Goal: Information Seeking & Learning: Learn about a topic

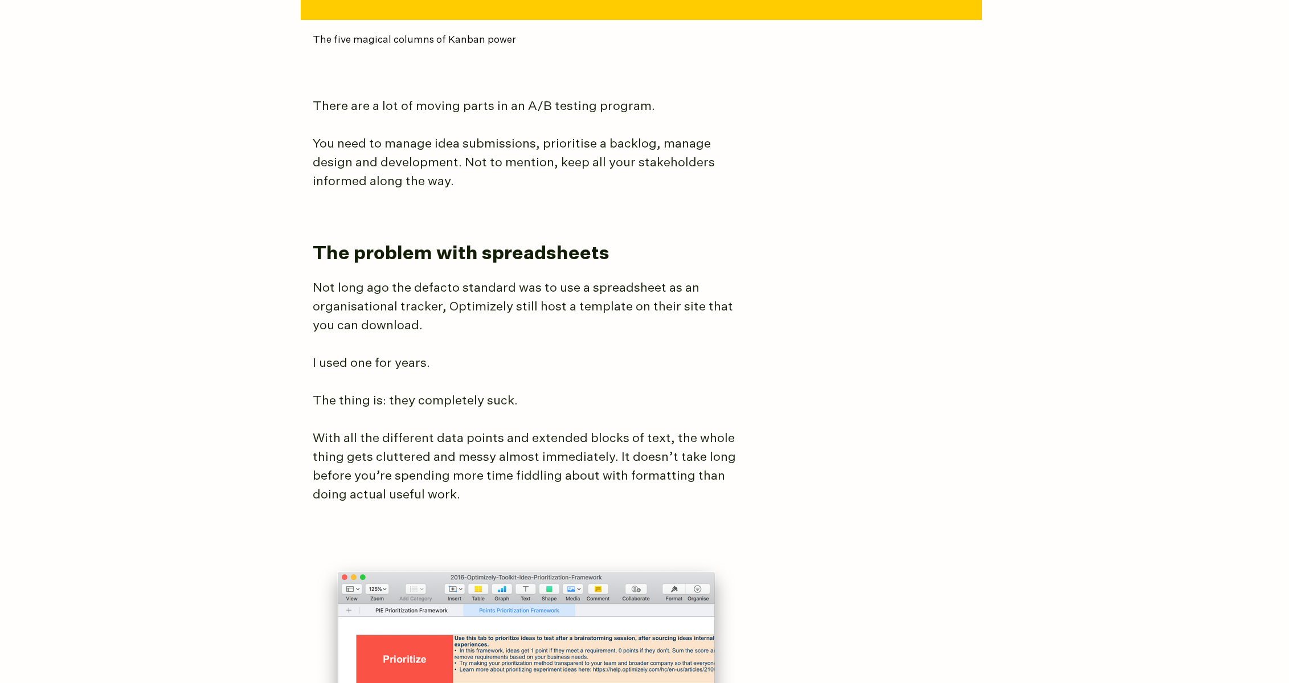
scroll to position [895, 0]
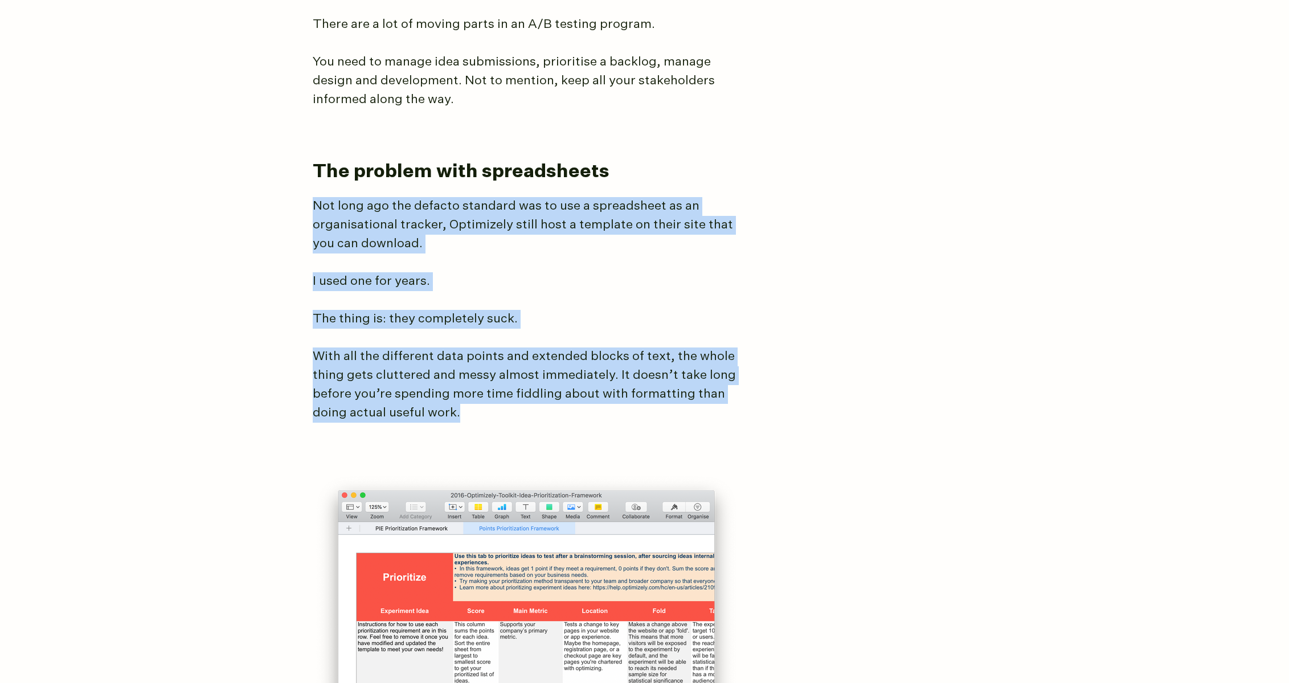
drag, startPoint x: 316, startPoint y: 206, endPoint x: 787, endPoint y: 409, distance: 512.7
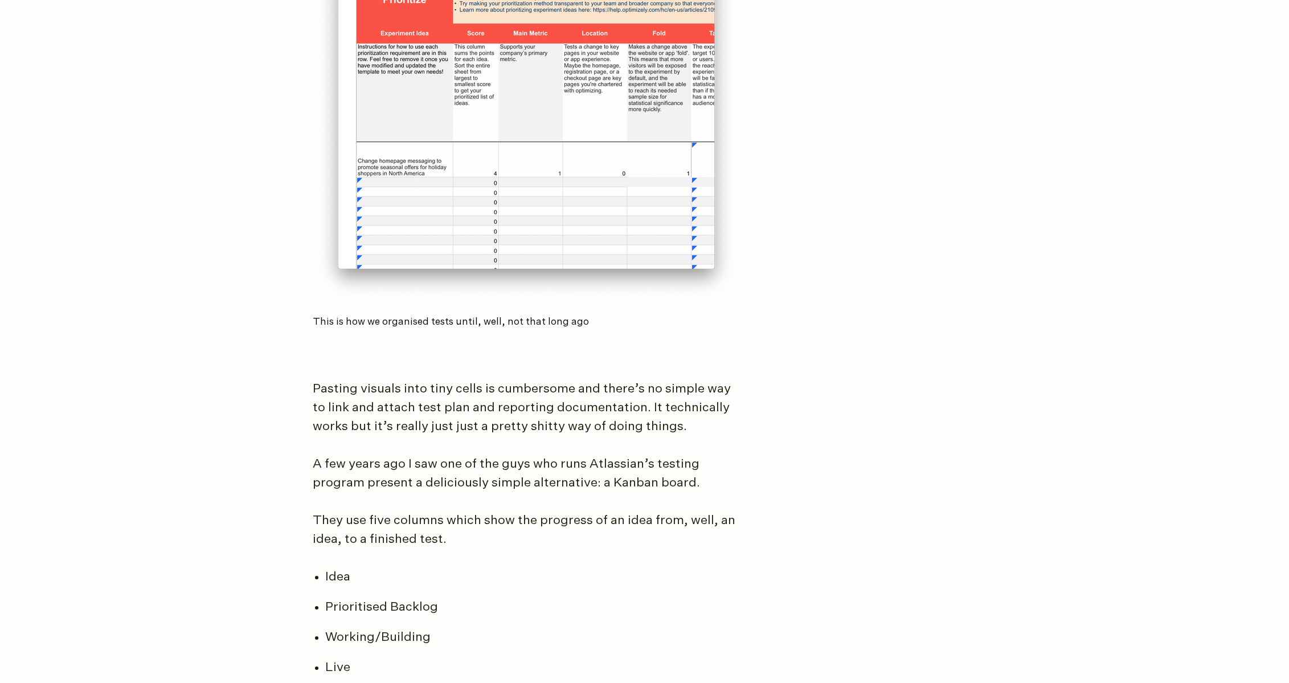
scroll to position [1456, 0]
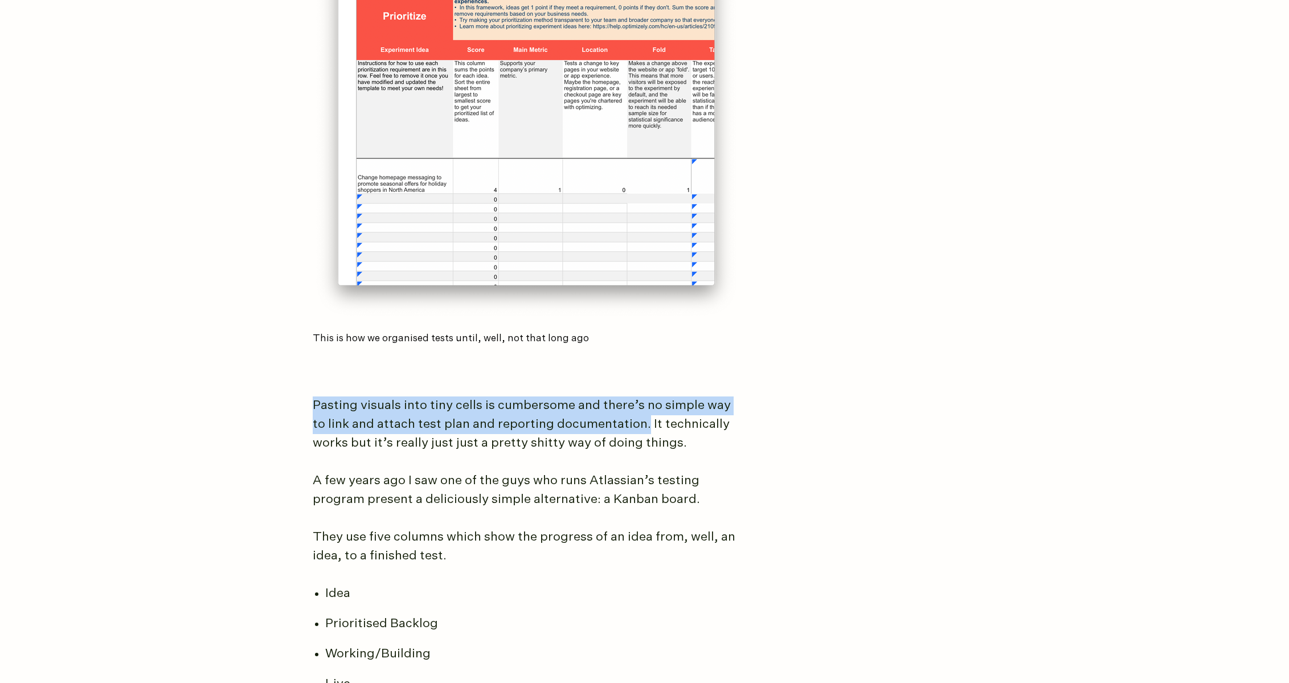
drag, startPoint x: 313, startPoint y: 407, endPoint x: 644, endPoint y: 429, distance: 331.6
click at [644, 429] on p "Pasting visuals into tiny cells is cumbersome and there’s no simple way to link…" at bounding box center [526, 424] width 427 height 56
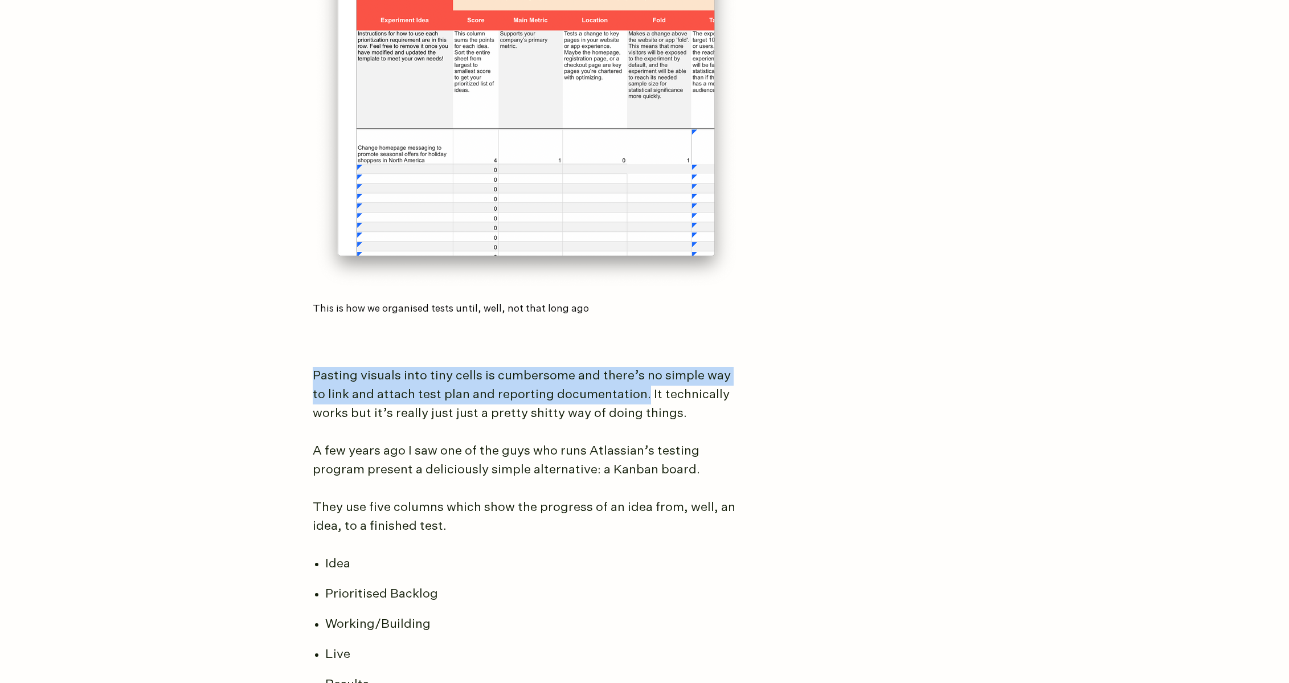
scroll to position [1485, 0]
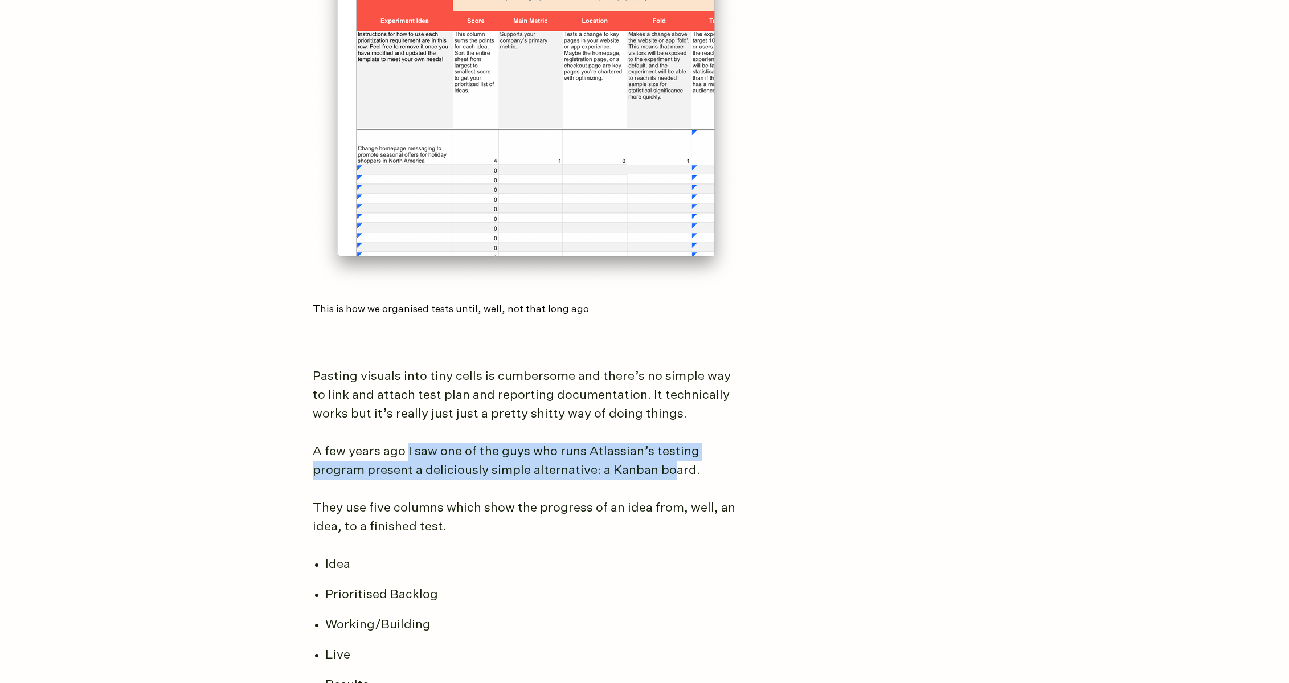
drag, startPoint x: 407, startPoint y: 453, endPoint x: 671, endPoint y: 460, distance: 264.3
click at [671, 460] on p "A few years ago I saw one of the guys who runs Atlassian’s testing program pres…" at bounding box center [526, 461] width 427 height 38
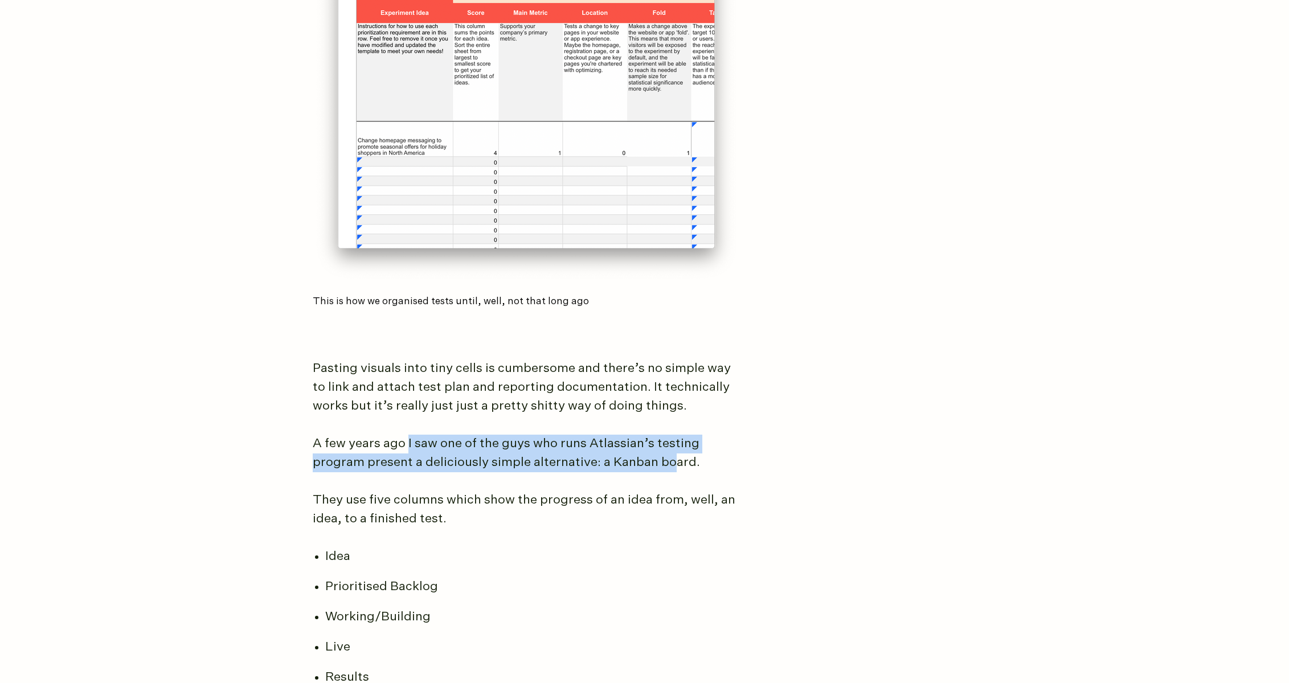
scroll to position [1514, 0]
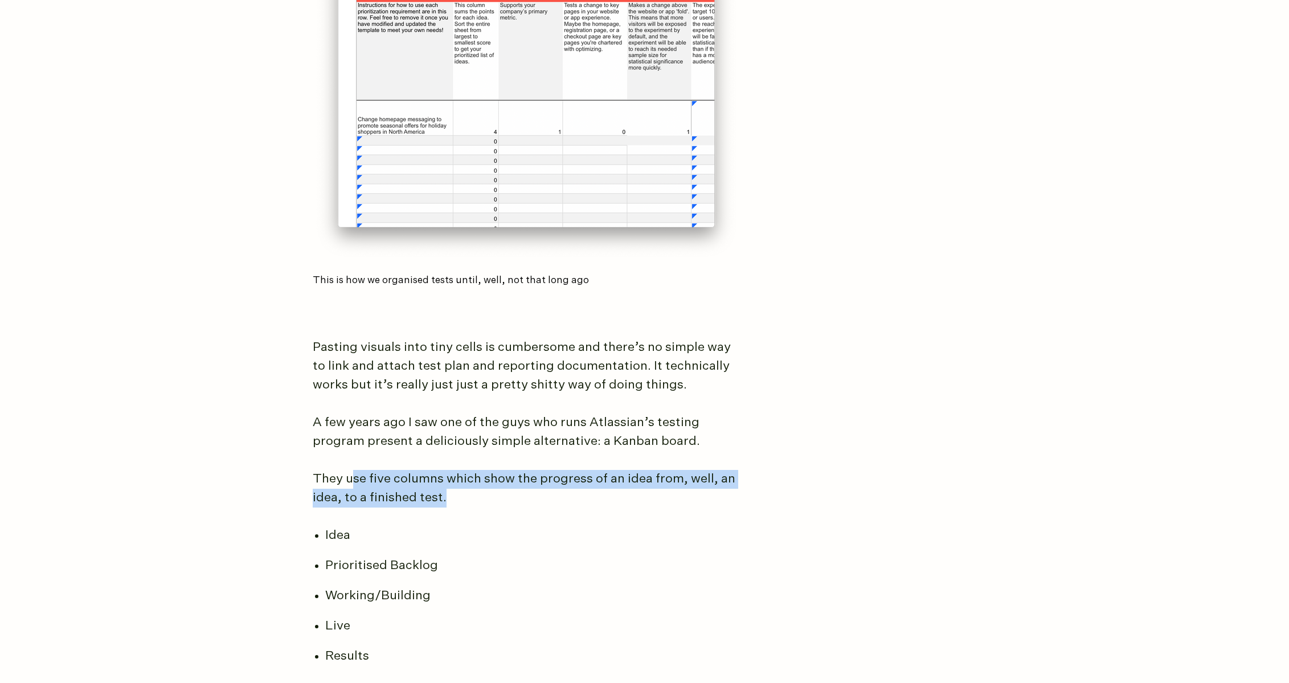
drag, startPoint x: 352, startPoint y: 481, endPoint x: 639, endPoint y: 495, distance: 287.3
click at [639, 495] on p "They use five columns which show the progress of an idea from, well, an idea, t…" at bounding box center [526, 489] width 427 height 38
click at [469, 488] on p "They use five columns which show the progress of an idea from, well, an idea, t…" at bounding box center [526, 489] width 427 height 38
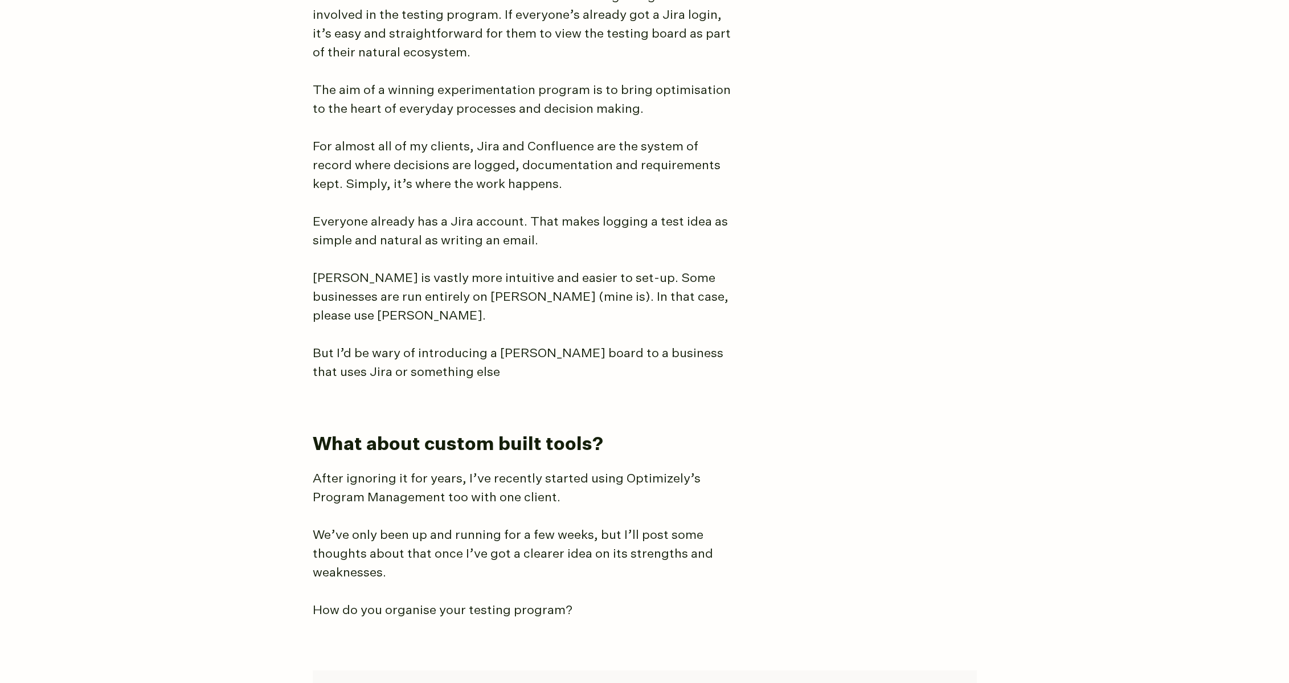
scroll to position [3614, 0]
